Goal: Navigation & Orientation: Find specific page/section

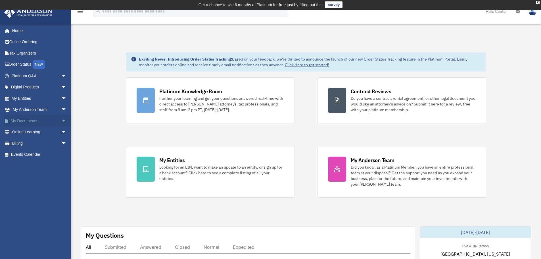
click at [61, 120] on span "arrow_drop_down" at bounding box center [66, 121] width 11 height 12
click at [18, 131] on span at bounding box center [19, 132] width 4 height 4
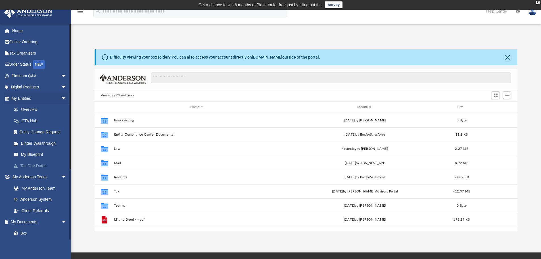
click at [24, 161] on link "Tax Due Dates" at bounding box center [41, 165] width 67 height 11
click at [27, 154] on link "My Blueprint" at bounding box center [41, 154] width 67 height 11
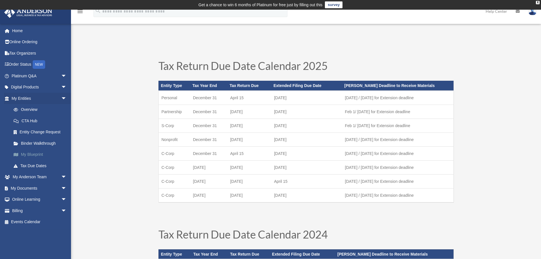
click at [41, 156] on link "My Blueprint" at bounding box center [41, 154] width 67 height 11
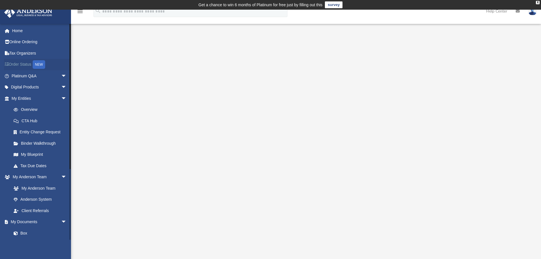
click at [14, 65] on link "Order Status NEW" at bounding box center [39, 65] width 71 height 12
